Goal: Task Accomplishment & Management: Use online tool/utility

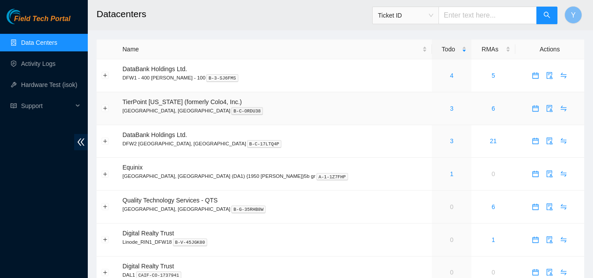
click at [437, 109] on div "3" at bounding box center [452, 109] width 30 height 10
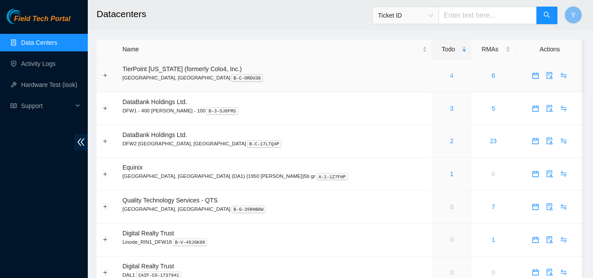
click at [450, 77] on link "4" at bounding box center [452, 75] width 4 height 7
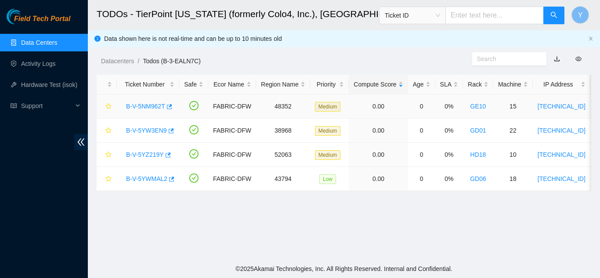
click at [150, 106] on link "B-V-5NM962T" at bounding box center [145, 106] width 39 height 7
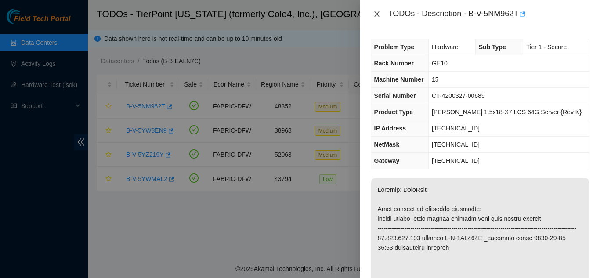
click at [381, 12] on button "Close" at bounding box center [377, 14] width 12 height 8
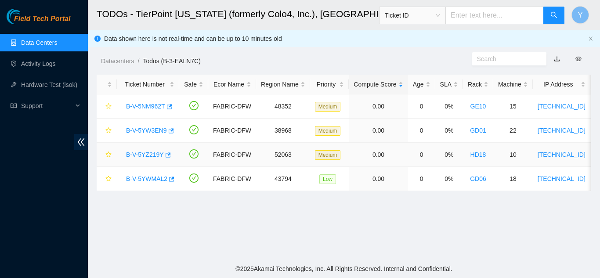
click at [147, 153] on link "B-V-5YZ219Y" at bounding box center [145, 154] width 38 height 7
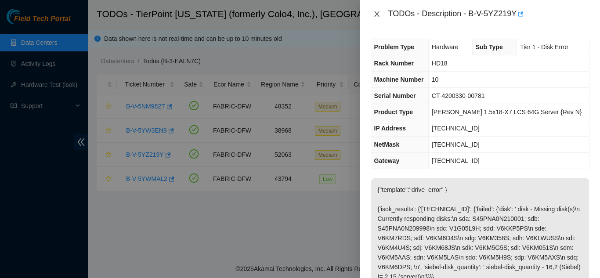
click at [376, 14] on icon "close" at bounding box center [376, 13] width 5 height 5
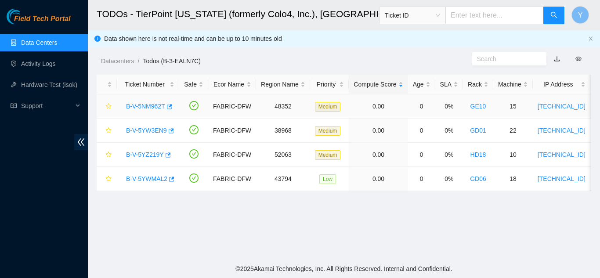
click at [154, 107] on link "B-V-5NM962T" at bounding box center [145, 106] width 39 height 7
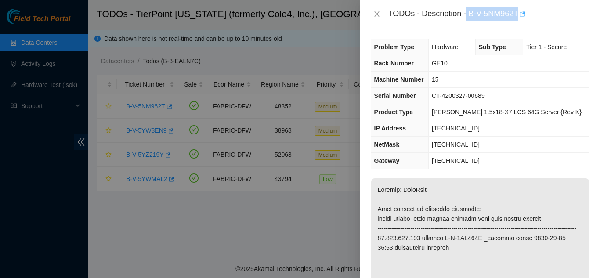
drag, startPoint x: 467, startPoint y: 14, endPoint x: 522, endPoint y: 15, distance: 55.4
click at [522, 15] on div "TODOs - Description - B-V-5NM962T" at bounding box center [488, 14] width 201 height 14
copy div "B-V-5NM962T"
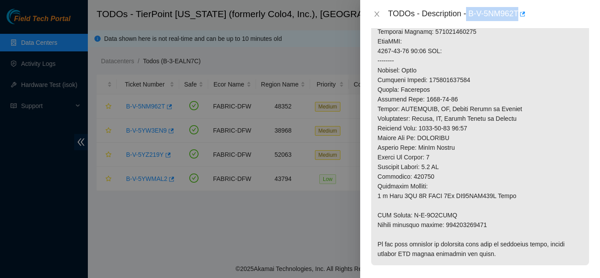
scroll to position [395, 0]
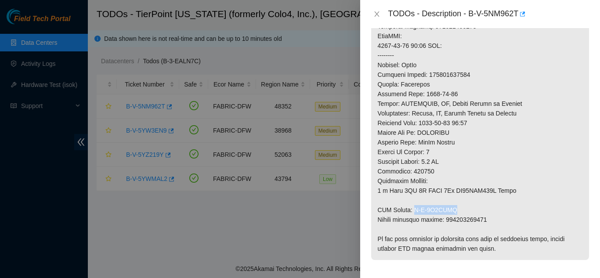
drag, startPoint x: 413, startPoint y: 220, endPoint x: 455, endPoint y: 218, distance: 41.8
click at [455, 218] on p at bounding box center [480, 21] width 218 height 477
copy p "B-V-5Y3WWHR"
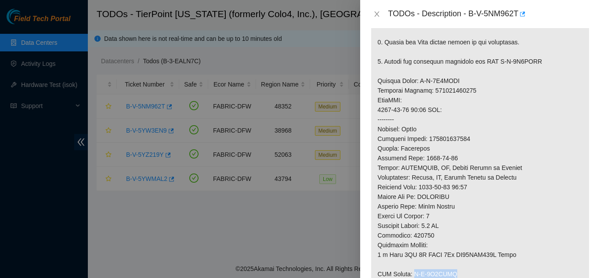
scroll to position [307, 0]
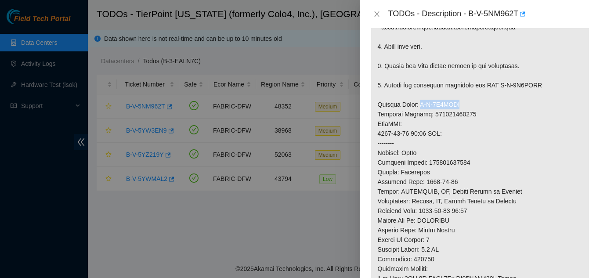
drag, startPoint x: 417, startPoint y: 114, endPoint x: 461, endPoint y: 112, distance: 44.4
click at [461, 113] on p at bounding box center [480, 109] width 218 height 477
copy p "B-V-5Y3WWHI"
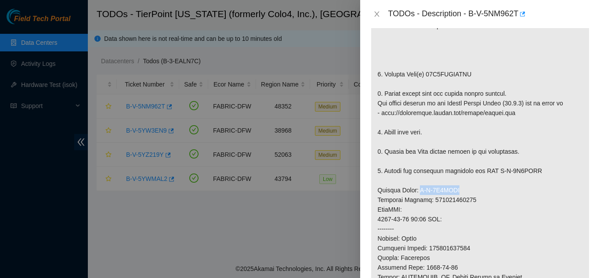
scroll to position [220, 0]
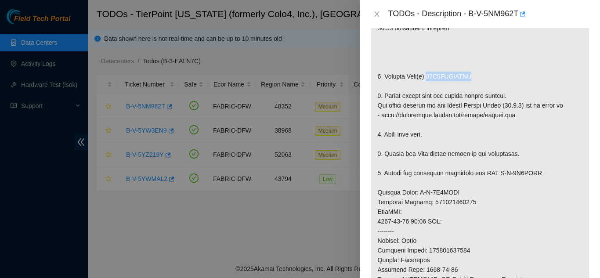
drag, startPoint x: 426, startPoint y: 86, endPoint x: 466, endPoint y: 86, distance: 39.5
click at [466, 86] on p at bounding box center [480, 197] width 218 height 477
copy p "99U2KCLJFJKA"
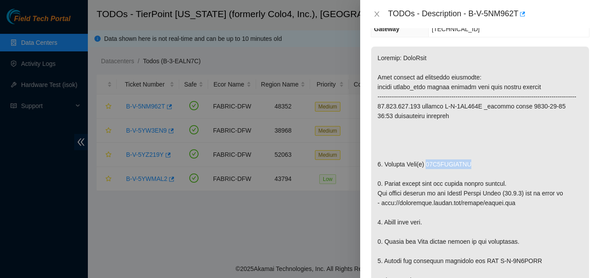
scroll to position [176, 0]
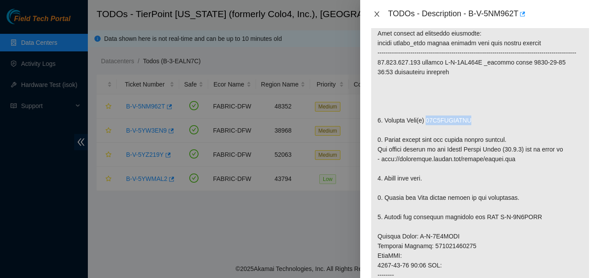
click at [374, 14] on icon "close" at bounding box center [376, 14] width 7 height 7
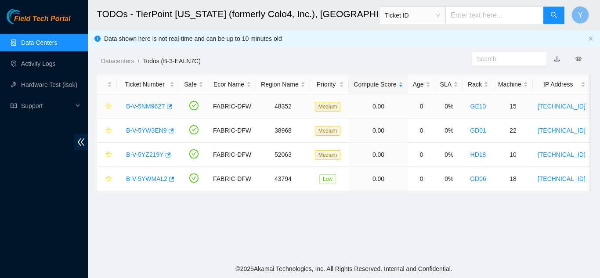
scroll to position [188, 0]
click at [142, 153] on link "B-V-5YZ219Y" at bounding box center [145, 154] width 38 height 7
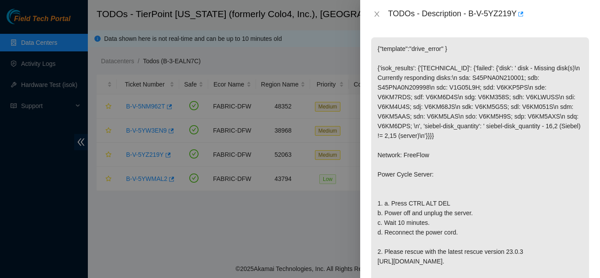
scroll to position [132, 0]
